Goal: Task Accomplishment & Management: Use online tool/utility

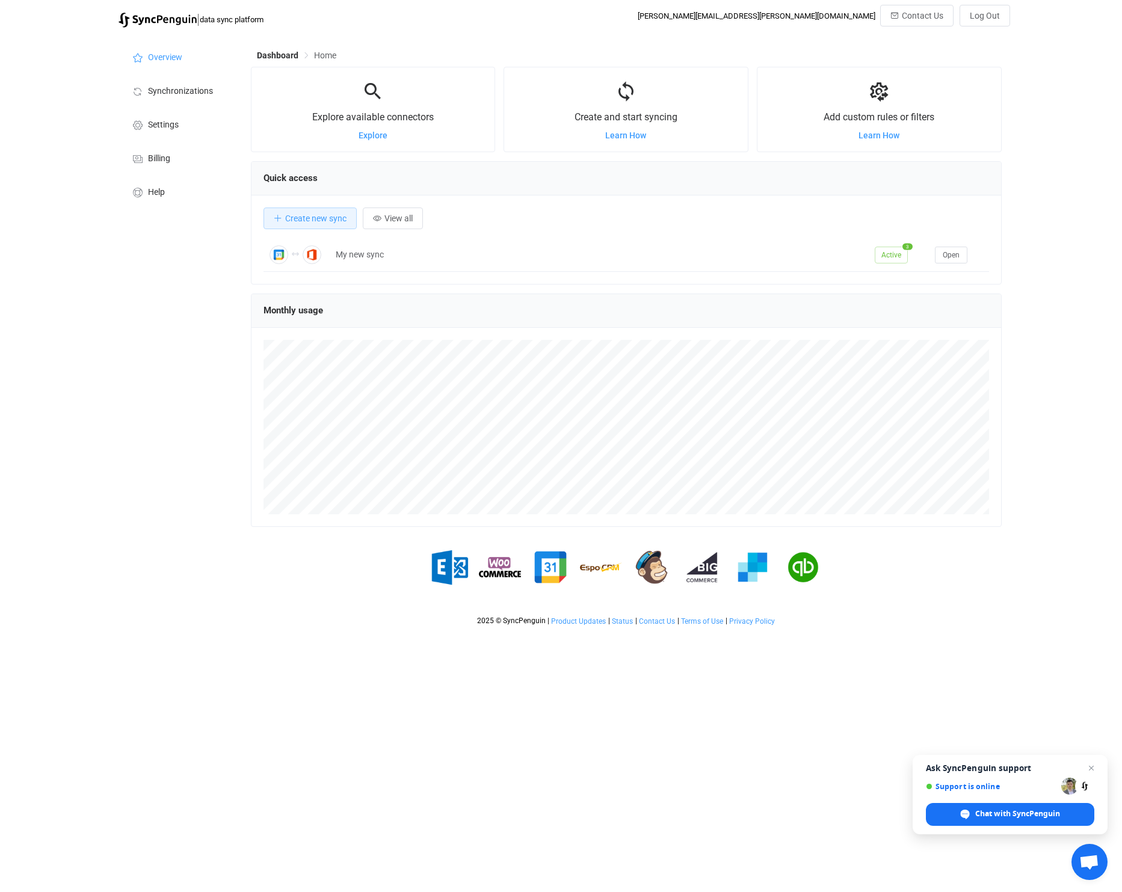
scroll to position [233, 750]
click at [195, 84] on li "Synchronizations" at bounding box center [178, 90] width 120 height 34
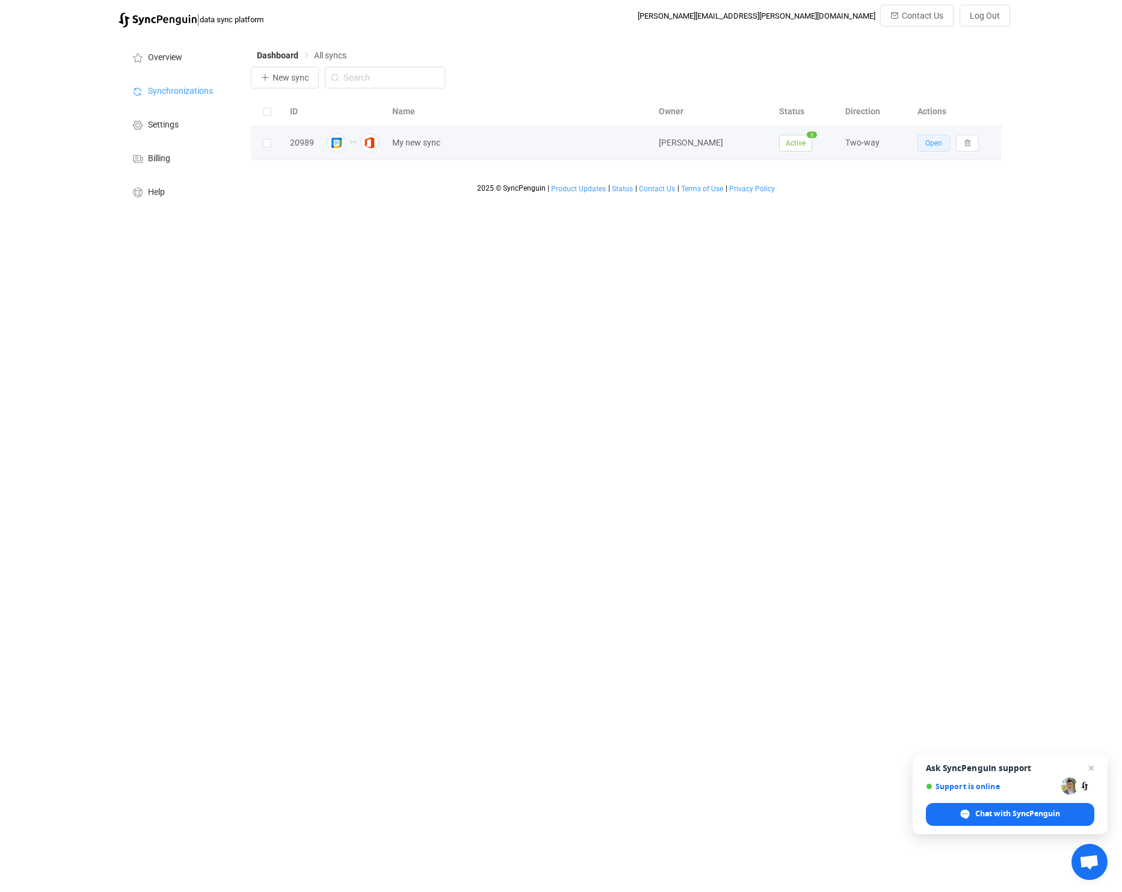
click at [938, 142] on span "Open" at bounding box center [933, 143] width 17 height 8
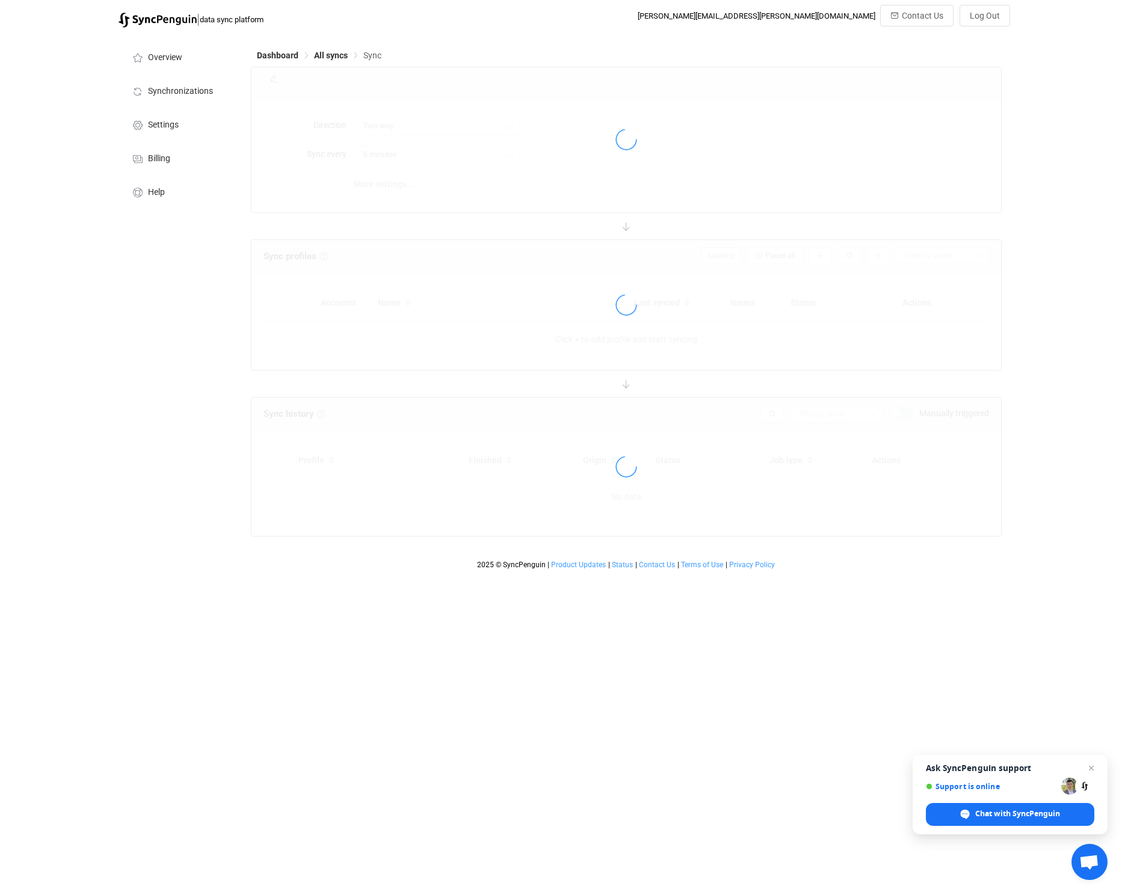
type input "10 minutes"
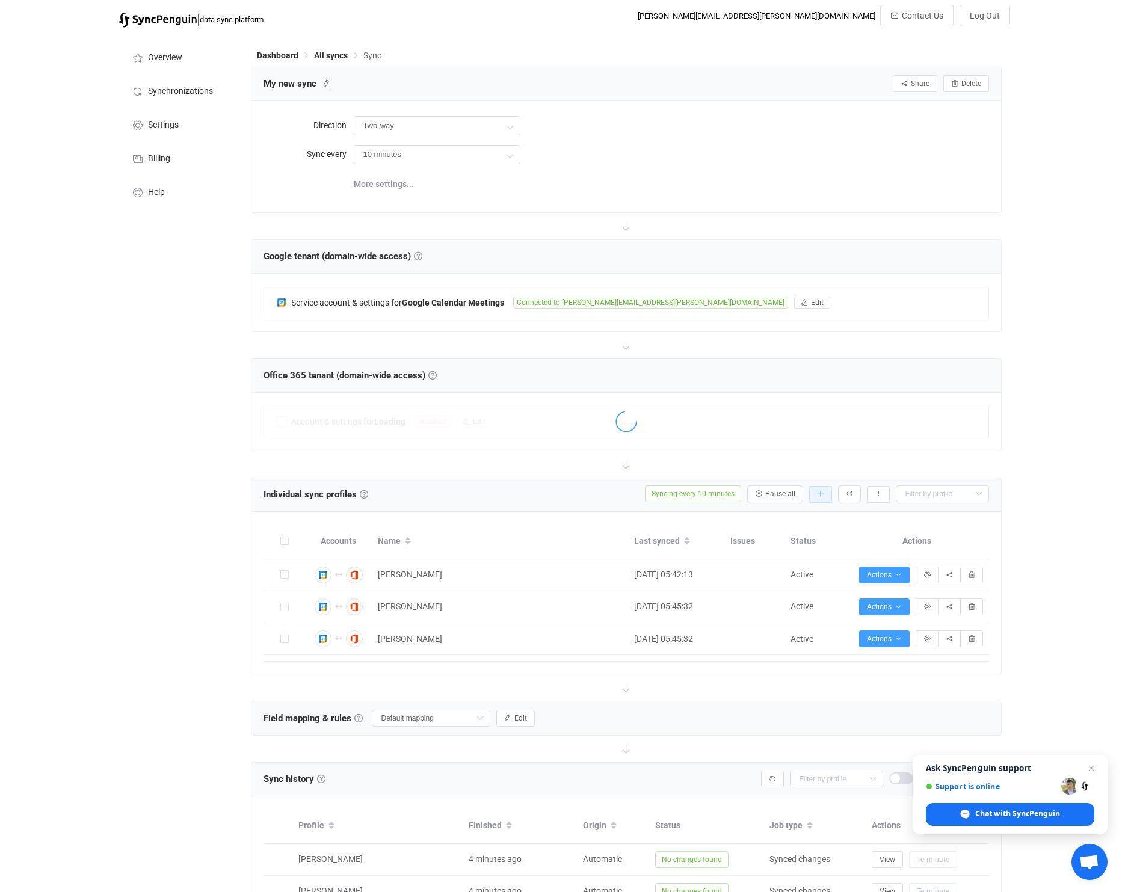
click at [821, 496] on icon "button" at bounding box center [820, 494] width 7 height 7
click at [784, 525] on li "Add manually…" at bounding box center [777, 526] width 102 height 22
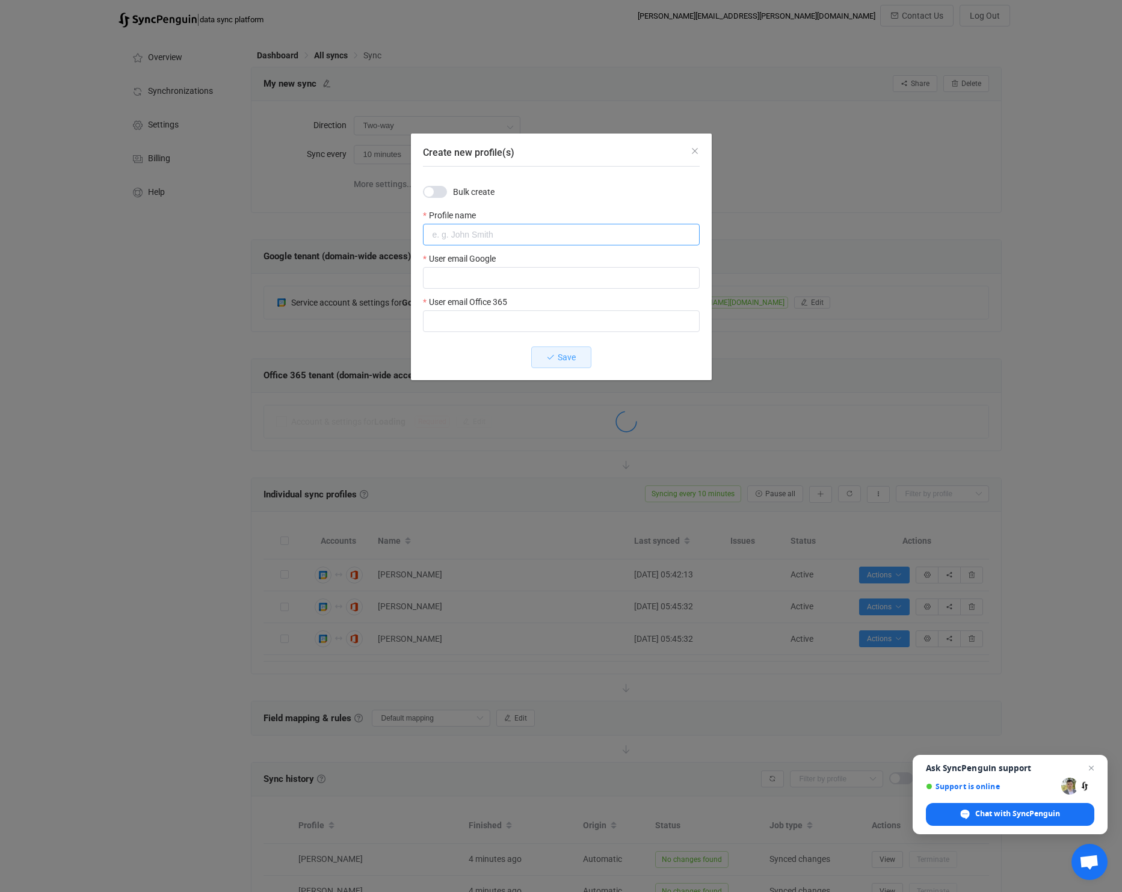
type input "K"
type input "[PERSON_NAME]"
click at [547, 282] on input "Create new profile(s)" at bounding box center [561, 278] width 277 height 22
paste input "[PERSON_NAME][EMAIL_ADDRESS][PERSON_NAME][DOMAIN_NAME]"
type input "[PERSON_NAME][EMAIL_ADDRESS][PERSON_NAME][DOMAIN_NAME]"
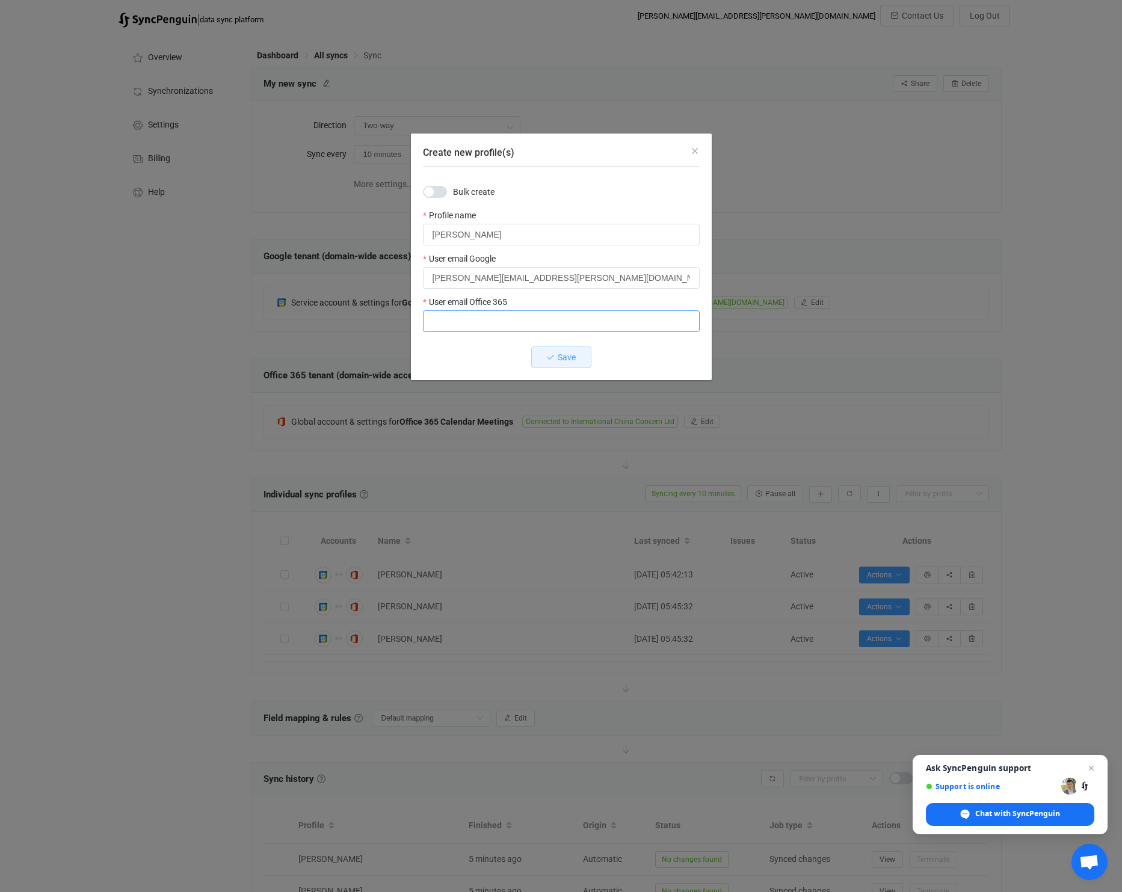
paste input "[PERSON_NAME][EMAIL_ADDRESS][PERSON_NAME][DOMAIN_NAME]"
type input "[PERSON_NAME][EMAIL_ADDRESS][PERSON_NAME][DOMAIN_NAME]"
click at [566, 358] on span "Save" at bounding box center [566, 357] width 18 height 10
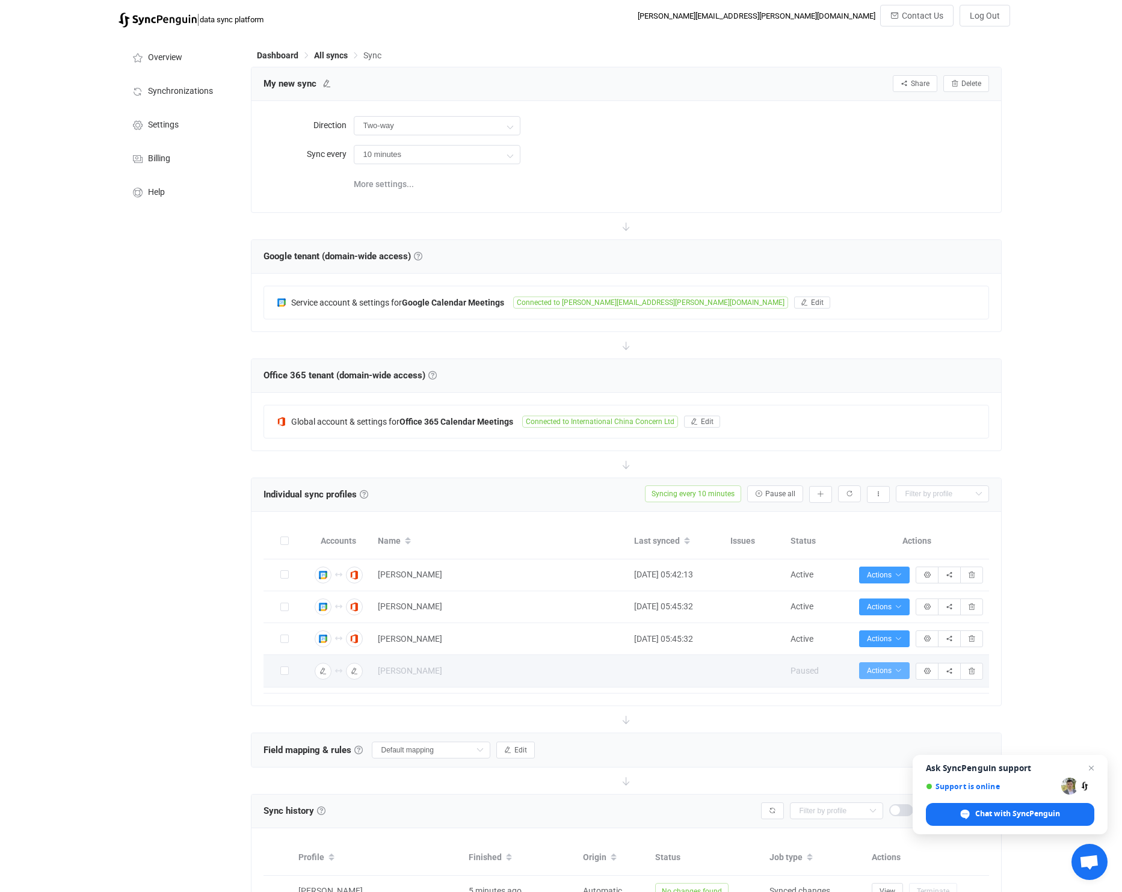
click at [883, 675] on span "Actions" at bounding box center [884, 670] width 35 height 8
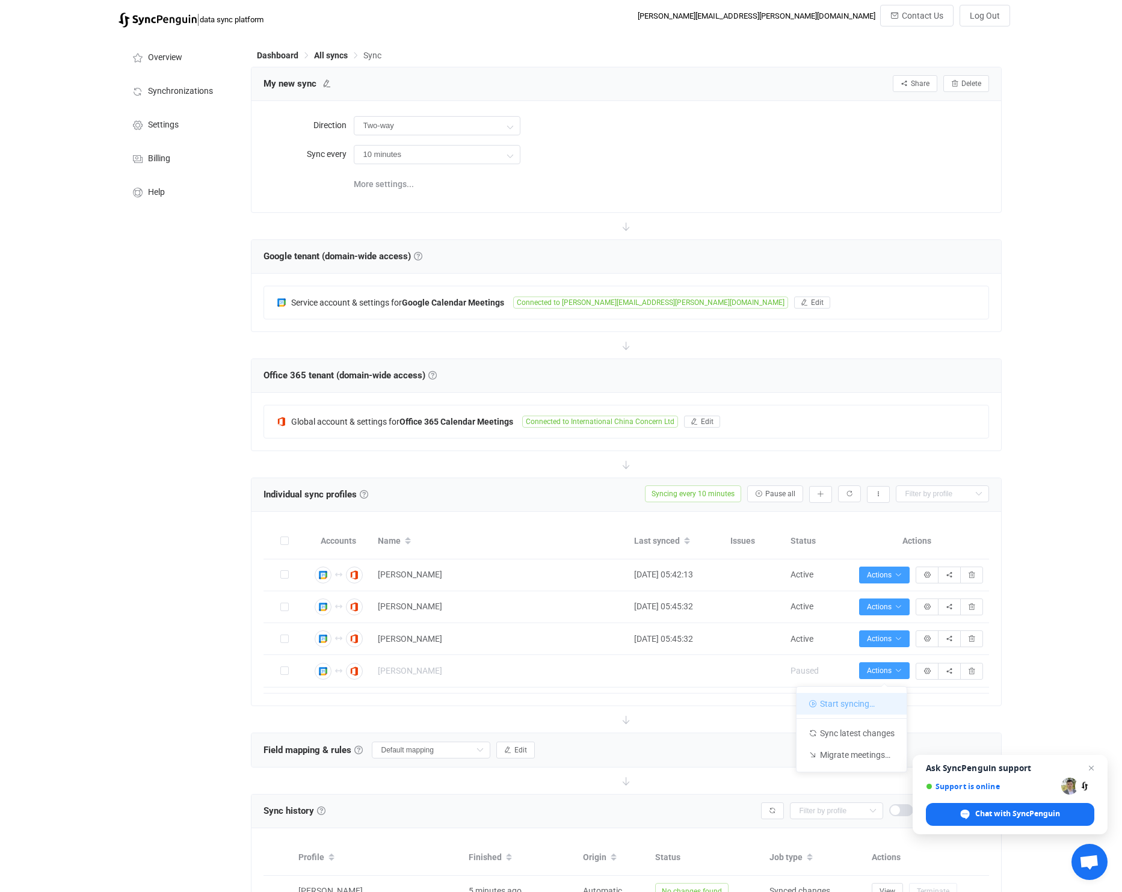
click at [856, 705] on li "Start syncing…" at bounding box center [851, 704] width 110 height 22
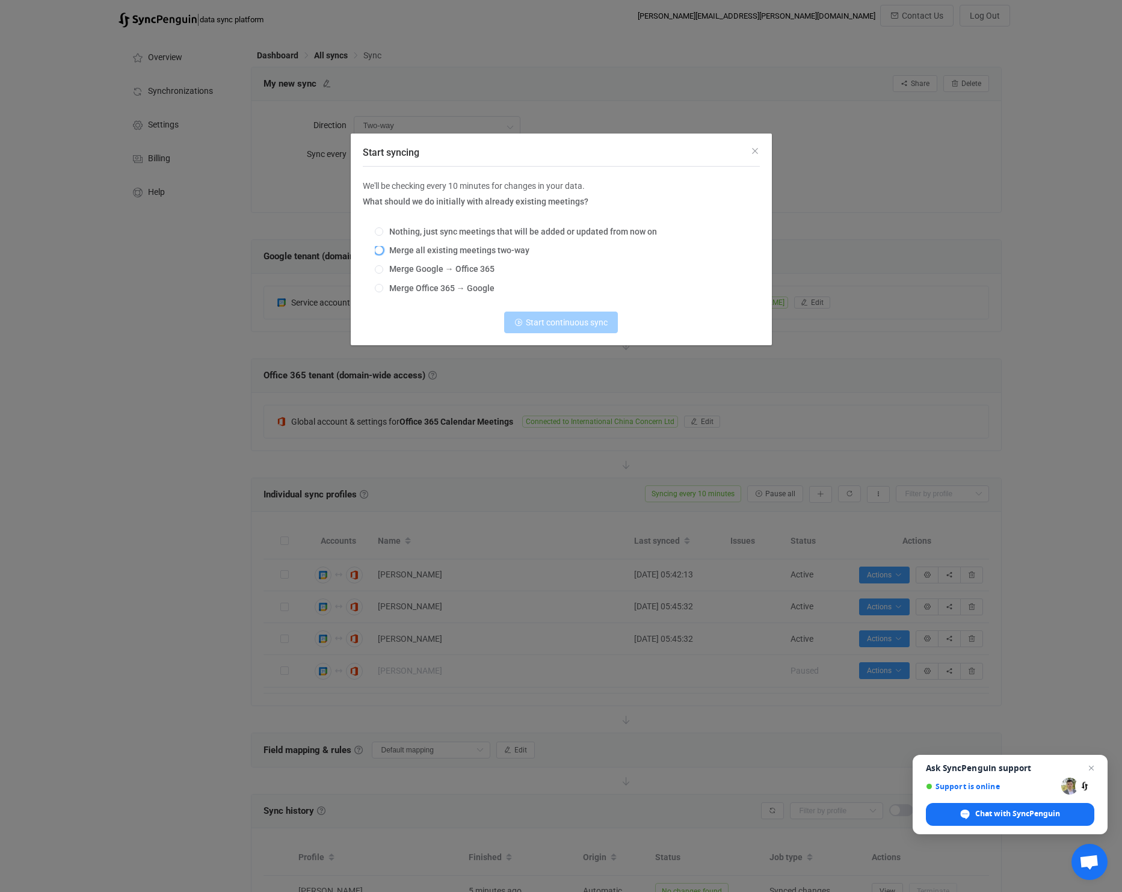
click at [466, 253] on span "Merge all existing meetings two-way" at bounding box center [456, 250] width 146 height 10
click at [383, 253] on input "Merge all existing meetings two-way" at bounding box center [379, 251] width 8 height 10
radio input "true"
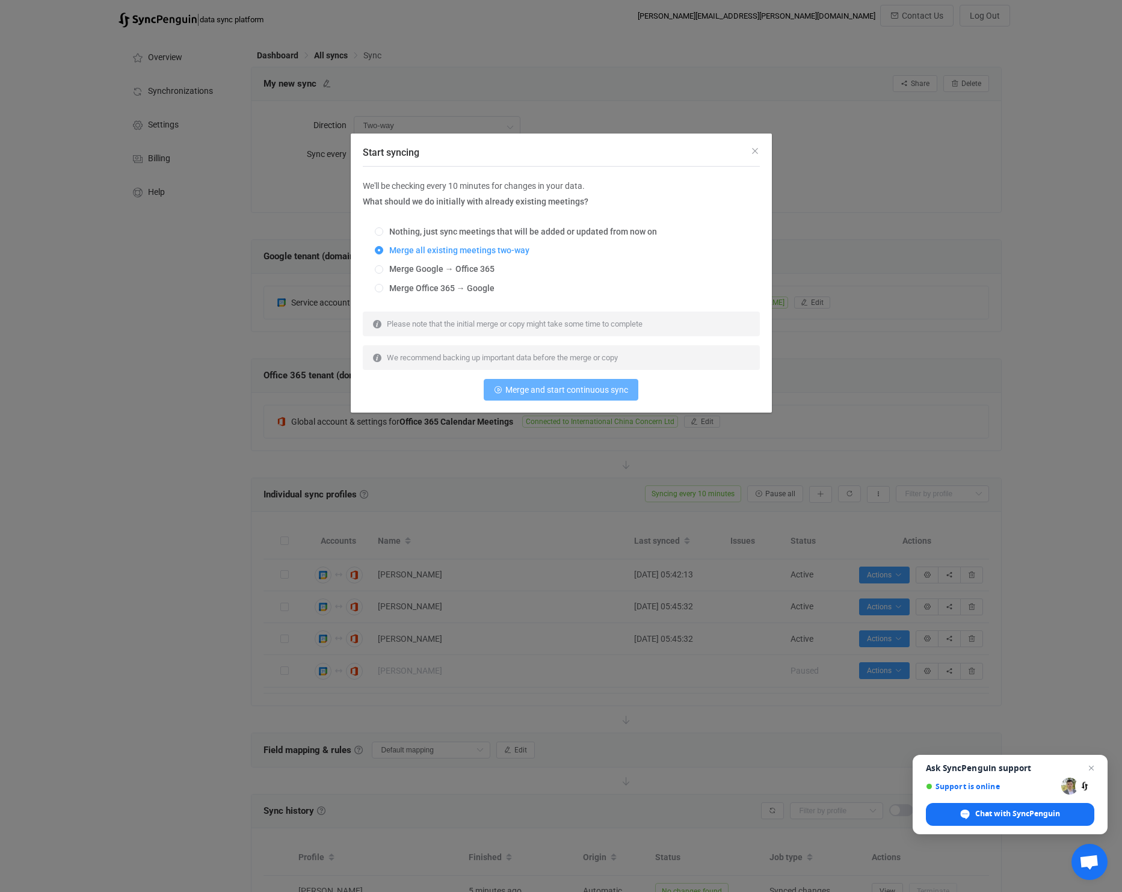
click at [535, 399] on button "Merge and start continuous sync" at bounding box center [560, 390] width 155 height 22
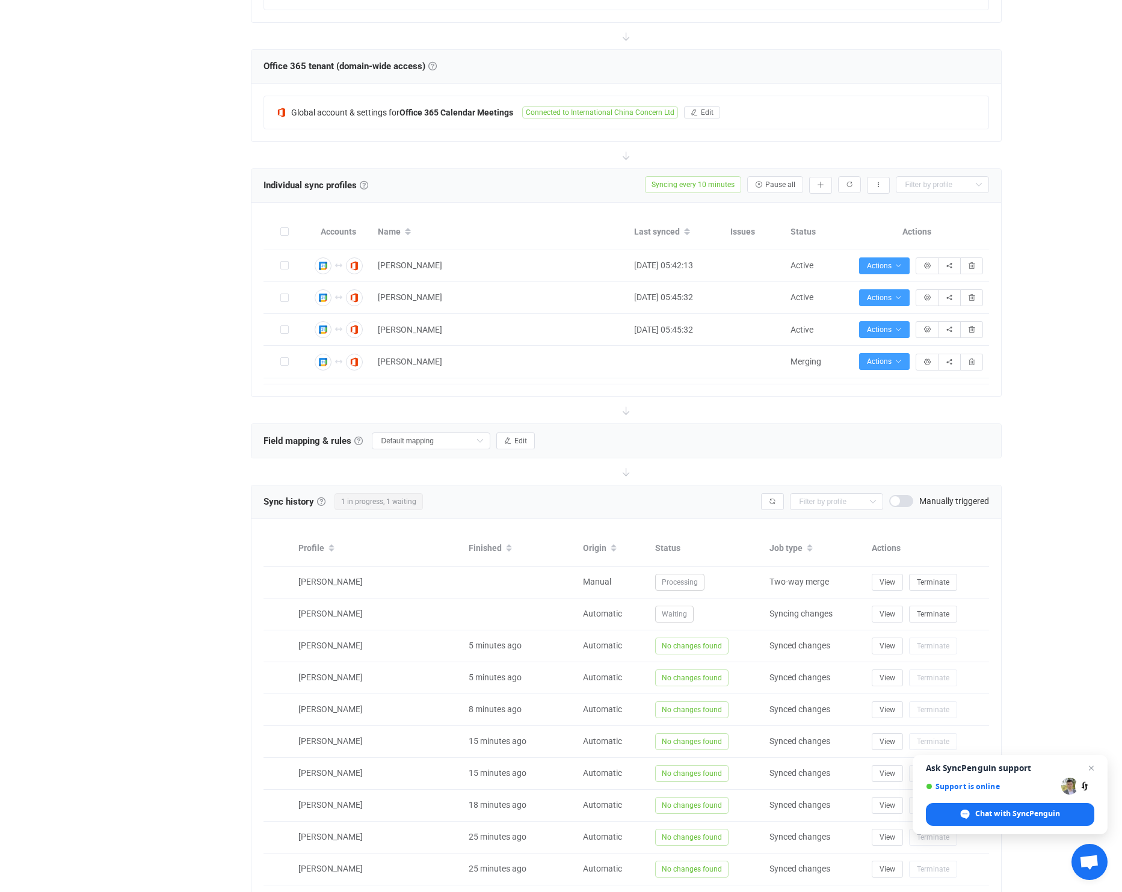
scroll to position [343, 0]
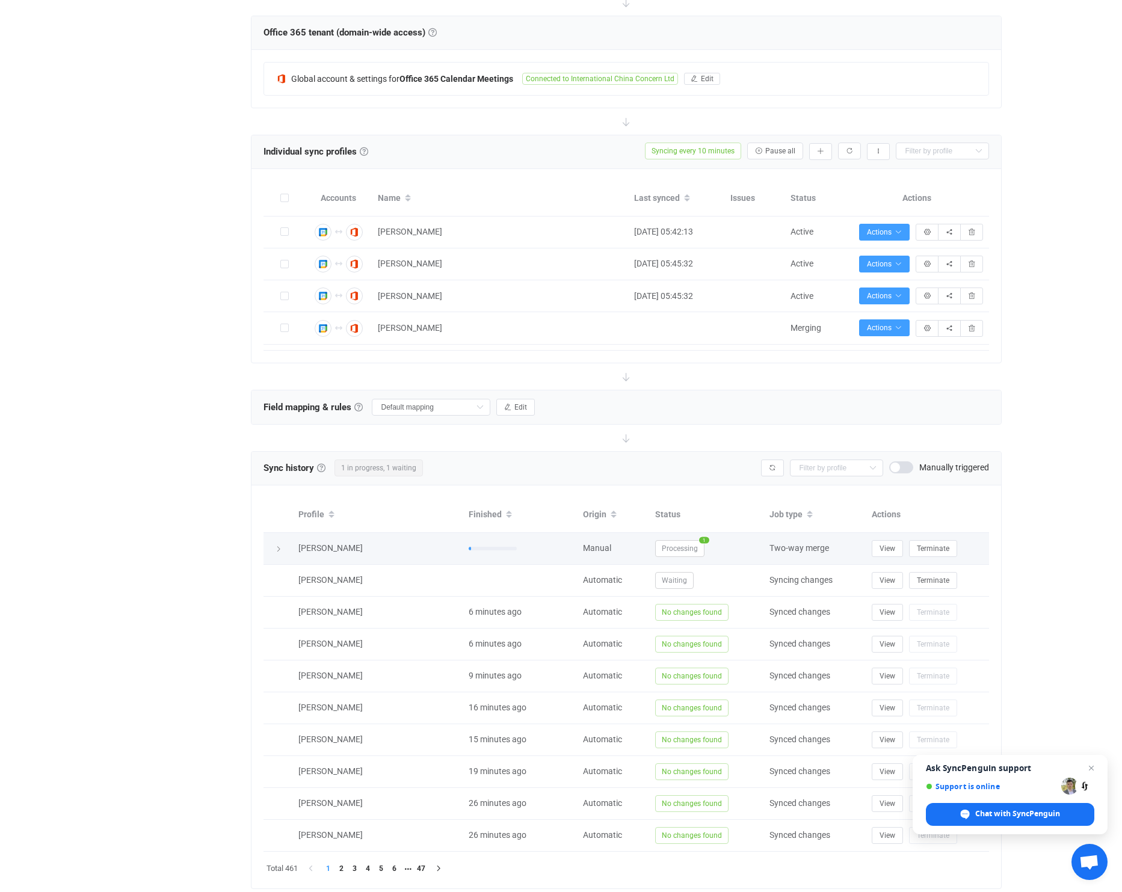
click at [283, 552] on div at bounding box center [277, 548] width 17 height 12
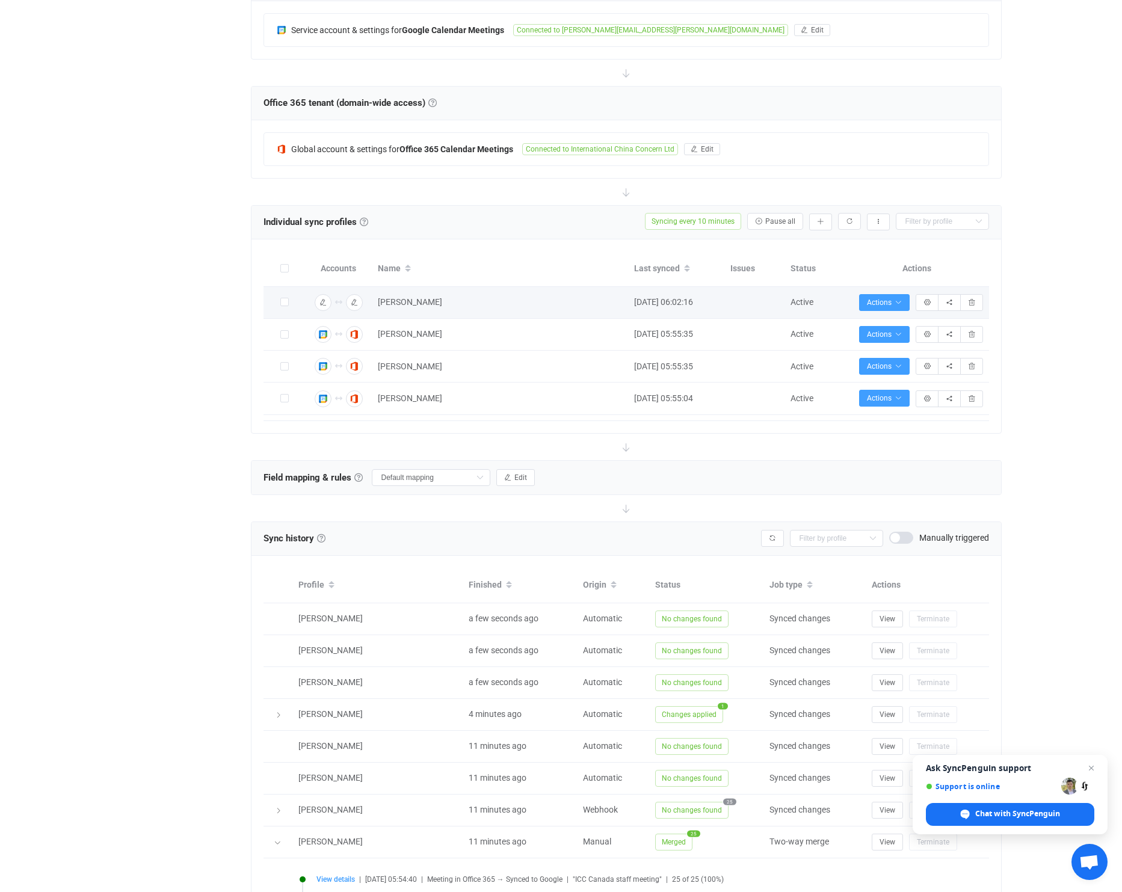
scroll to position [102, 0]
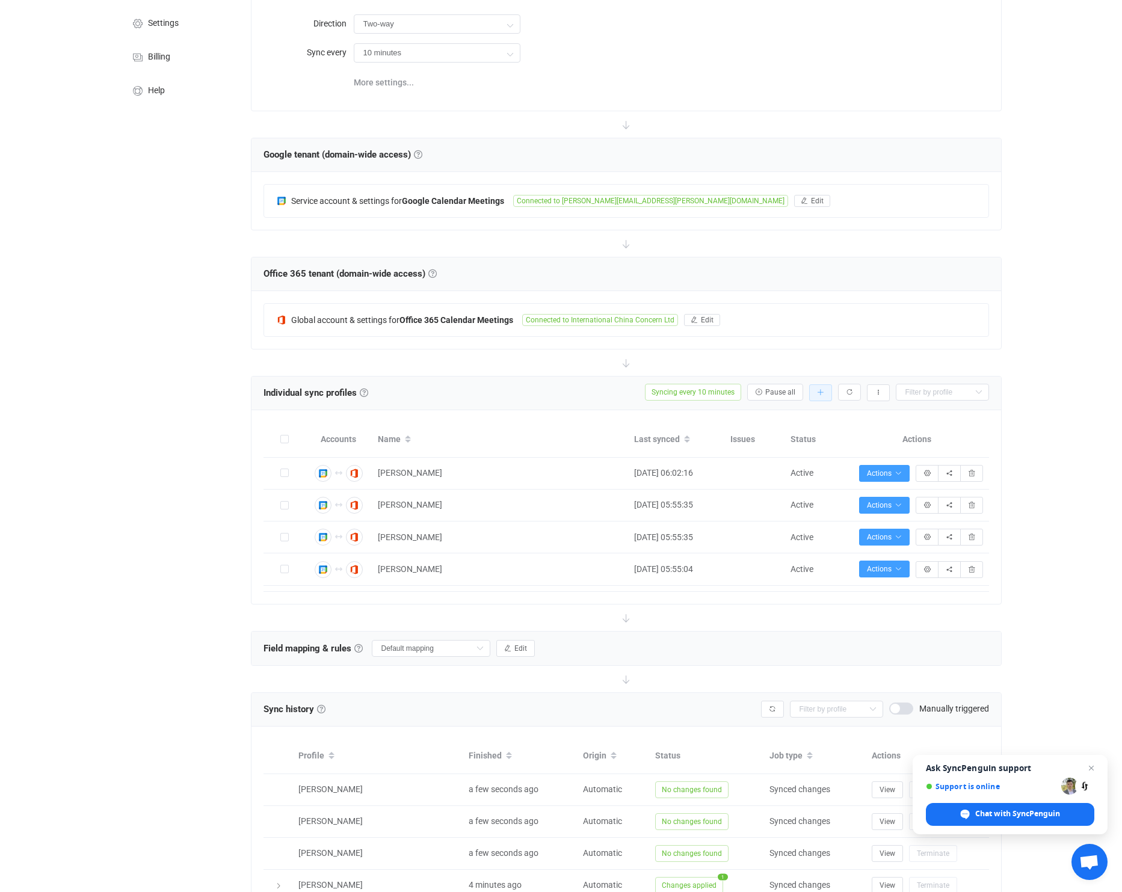
click at [822, 394] on icon "button" at bounding box center [820, 392] width 7 height 7
click at [779, 422] on li "Add manually…" at bounding box center [777, 425] width 102 height 22
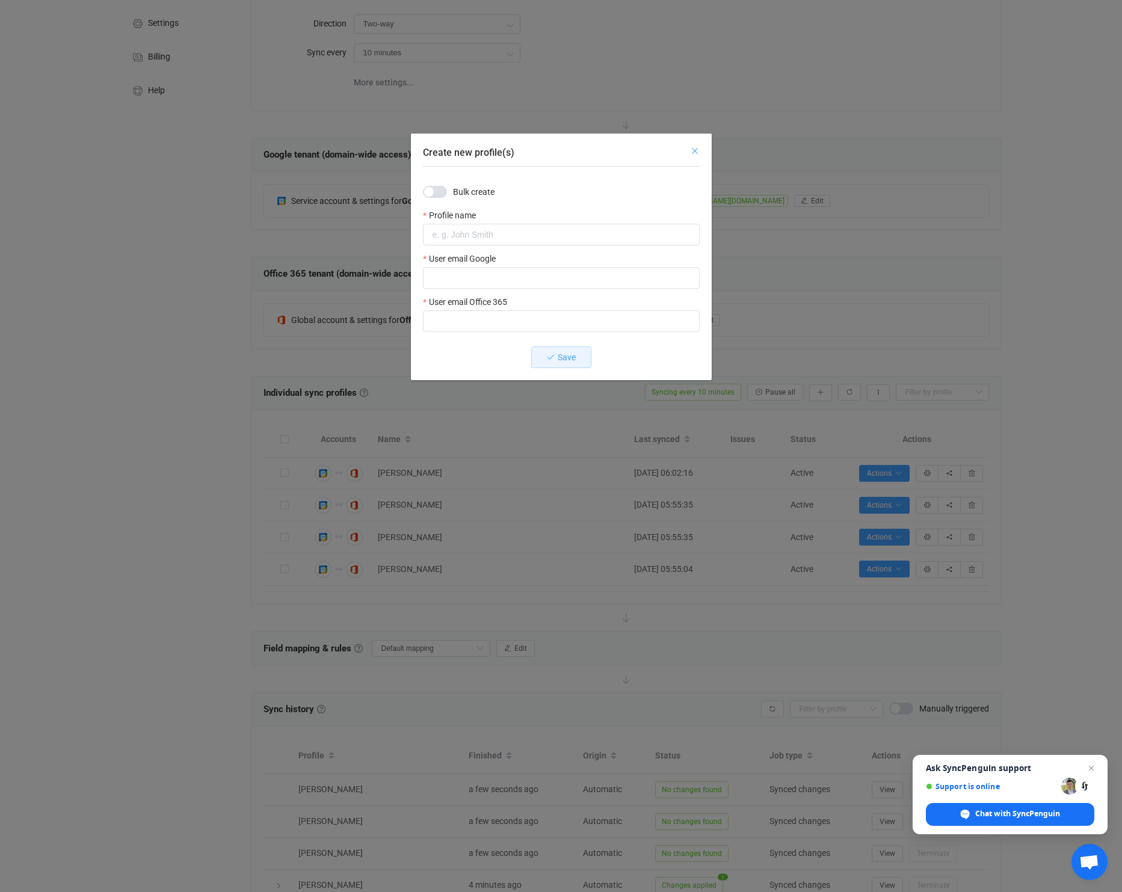
click at [693, 153] on icon "Close" at bounding box center [695, 151] width 10 height 10
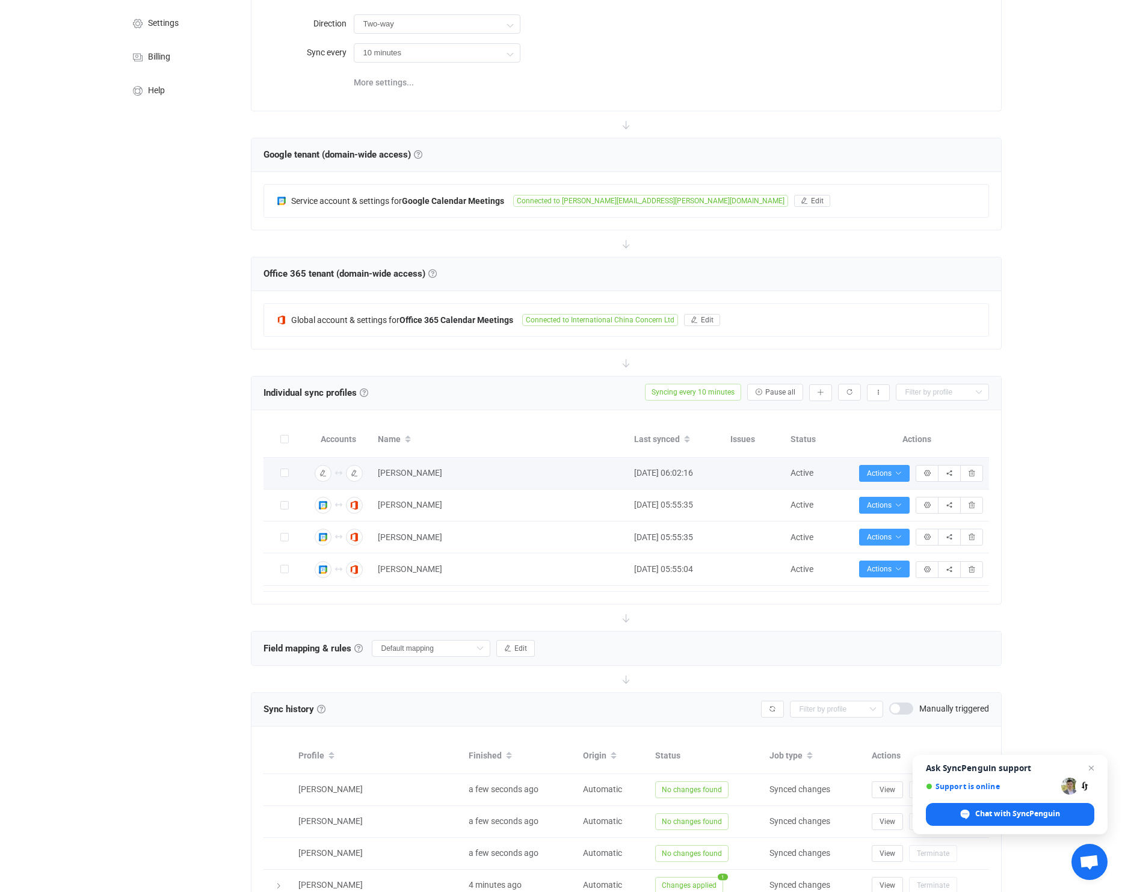
scroll to position [0, 0]
